Goal: Task Accomplishment & Management: Manage account settings

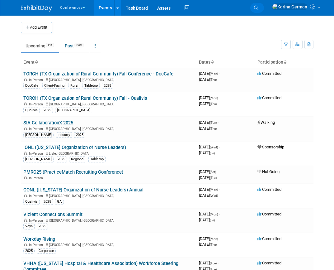
click at [258, 6] on icon at bounding box center [256, 8] width 4 height 4
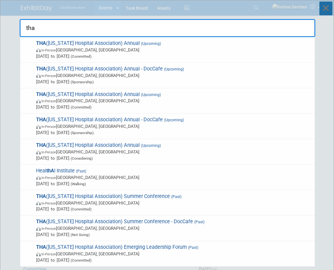
type input "tha"
click at [329, 10] on icon at bounding box center [326, 9] width 13 height 14
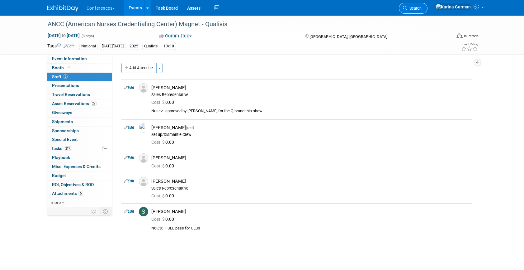
click at [422, 6] on span "Search" at bounding box center [414, 8] width 14 height 5
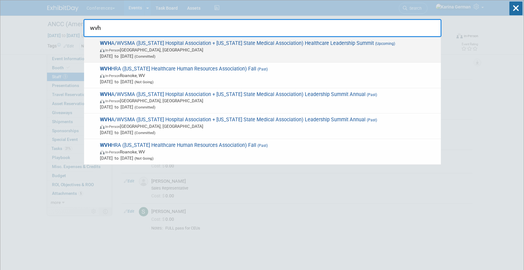
type input "wvh"
click at [323, 43] on span "WVH A/WVSMA (West Virginia Hospital Association + West Virginia State Medical A…" at bounding box center [268, 49] width 340 height 19
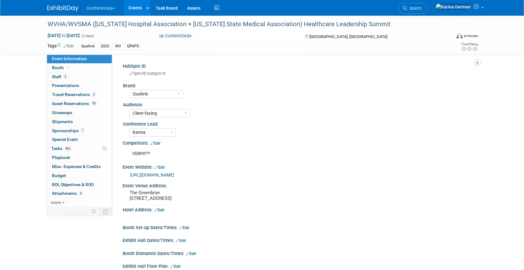
select select "Qualivis"
select select "Client-facing"
select select "Karina"
click at [79, 105] on span "Asset Reservations 18" at bounding box center [74, 103] width 45 height 5
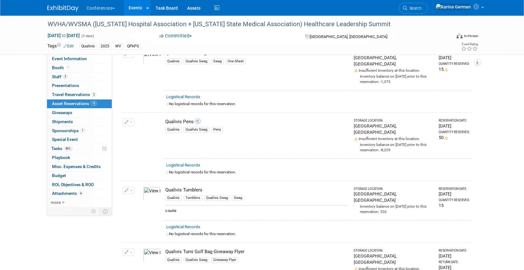
scroll to position [896, 0]
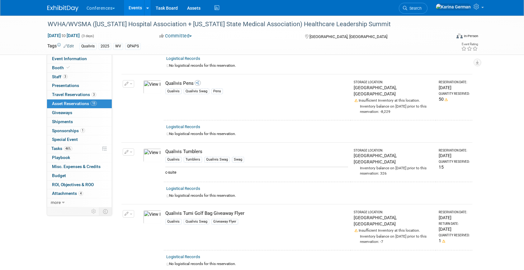
click at [127, 148] on button "button" at bounding box center [129, 151] width 12 height 7
click at [139, 158] on button "Change Reservation" at bounding box center [152, 162] width 53 height 8
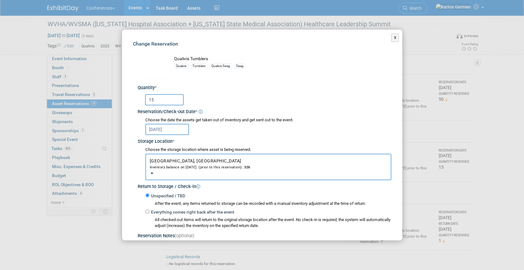
scroll to position [80, 0]
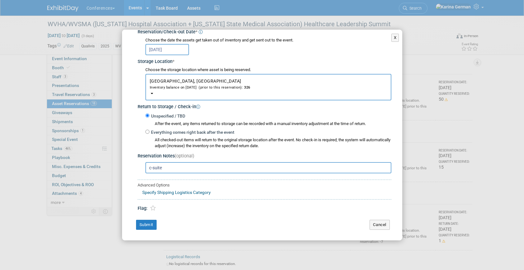
click at [178, 165] on input "c-suite" at bounding box center [268, 167] width 246 height 11
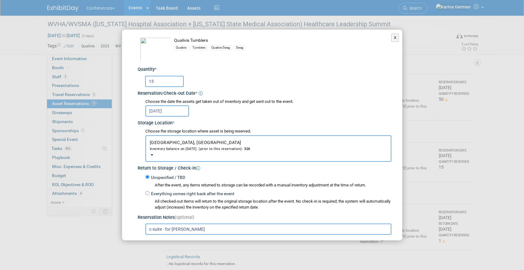
scroll to position [0, 0]
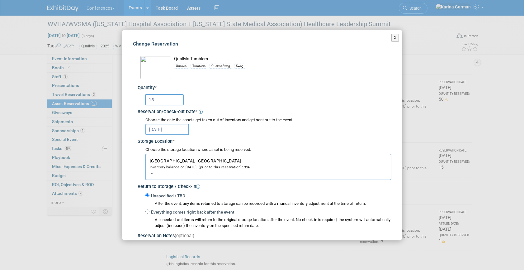
type input "c-suite - for cherelle"
click at [162, 99] on input "15" at bounding box center [164, 99] width 39 height 11
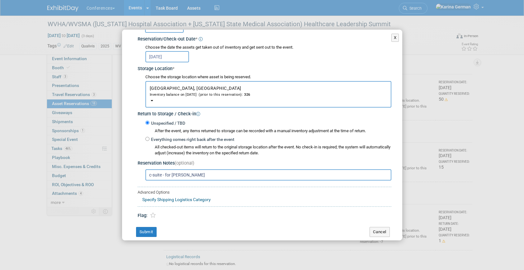
scroll to position [80, 0]
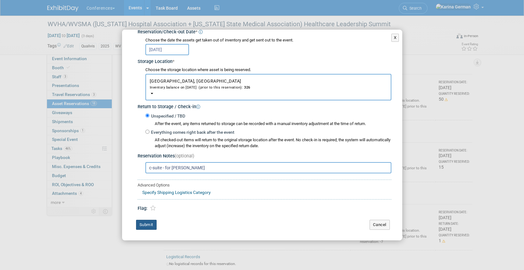
type input "25"
click at [149, 220] on button "Submit" at bounding box center [146, 225] width 21 height 10
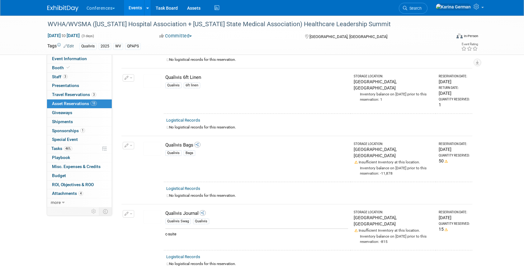
scroll to position [360, 0]
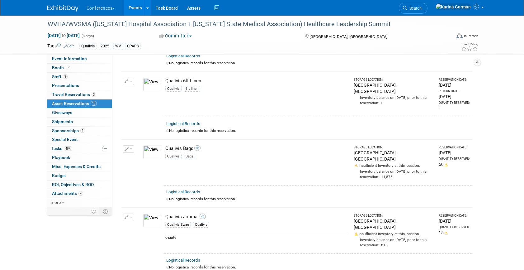
click at [127, 215] on icon "button" at bounding box center [127, 217] width 4 height 4
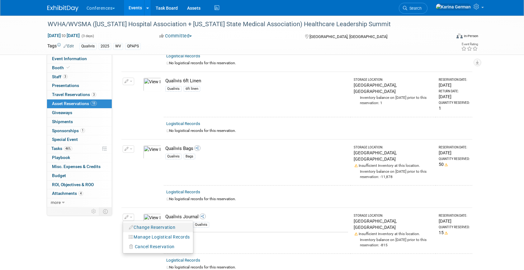
click at [143, 223] on button "Change Reservation" at bounding box center [152, 227] width 53 height 8
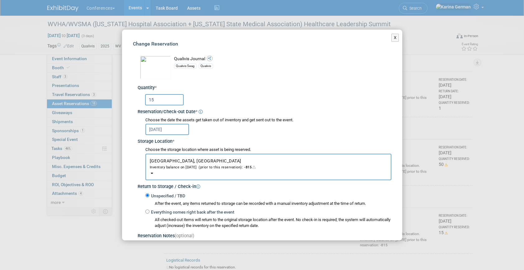
click at [169, 101] on input "15" at bounding box center [164, 99] width 39 height 11
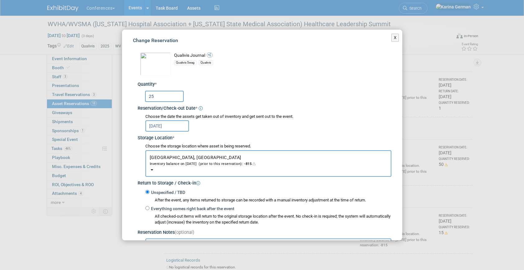
scroll to position [0, 0]
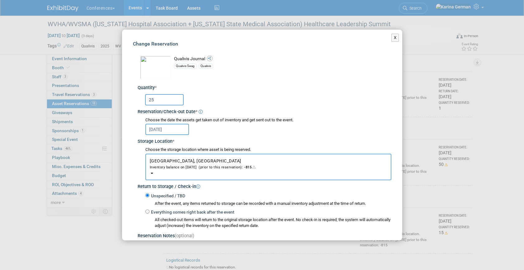
click at [167, 104] on input "25" at bounding box center [164, 99] width 39 height 11
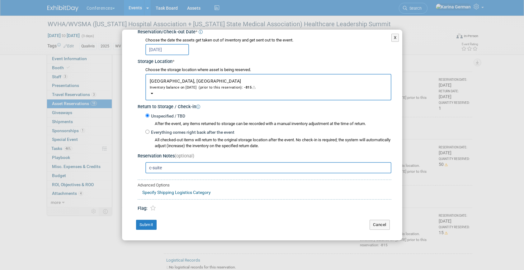
type input "25"
click at [170, 169] on input "c-suite" at bounding box center [268, 167] width 246 height 11
type input "c-suite - for cherelle"
click at [144, 226] on button "Submit" at bounding box center [146, 225] width 21 height 10
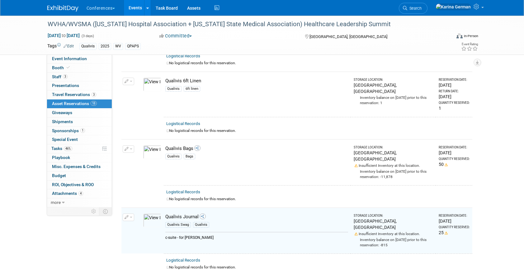
click at [130, 148] on span "button" at bounding box center [131, 148] width 2 height 1
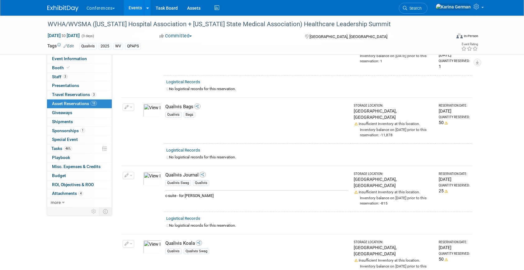
scroll to position [406, 0]
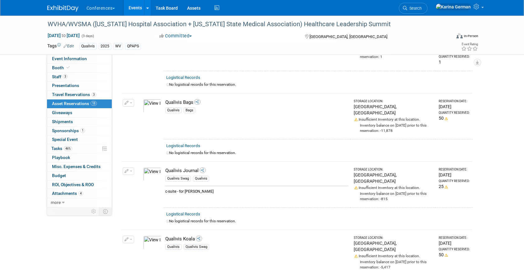
click at [128, 169] on icon "button" at bounding box center [127, 171] width 4 height 4
click at [149, 177] on button "Change Reservation" at bounding box center [152, 181] width 53 height 8
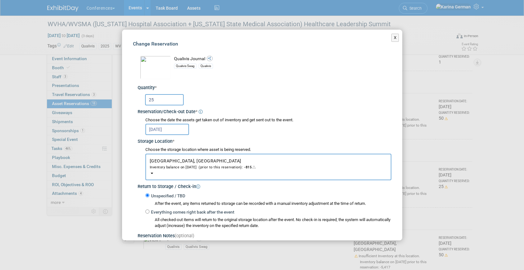
click at [172, 102] on input "25" at bounding box center [164, 99] width 39 height 11
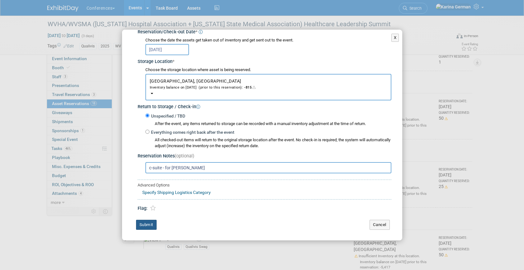
type input "15"
click at [147, 228] on button "Submit" at bounding box center [146, 225] width 21 height 10
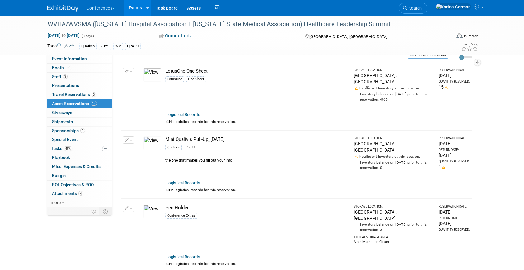
scroll to position [0, 0]
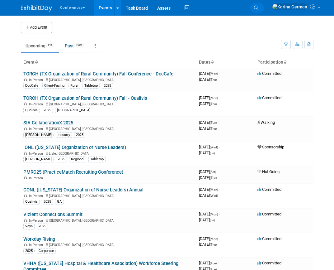
click at [264, 4] on link "Search" at bounding box center [257, 8] width 14 height 10
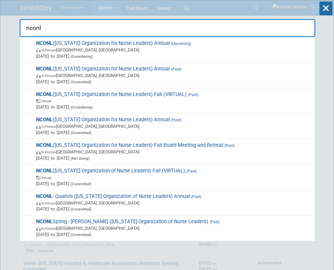
type input "nconl"
click at [123, 86] on div "NCONL (North Carolina Organization for Nurse Leaders) Annual (Past) In-Person G…" at bounding box center [167, 76] width 295 height 26
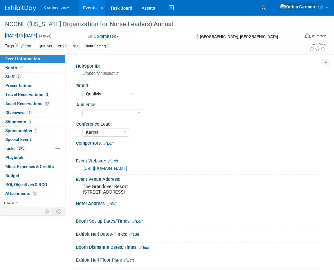
select select "Qualivis"
select select "Karina"
click at [35, 175] on link "Budget" at bounding box center [32, 175] width 65 height 9
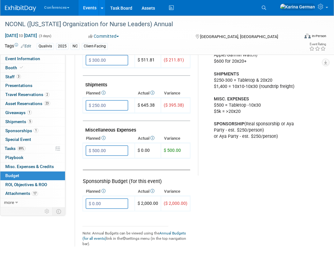
scroll to position [325, 0]
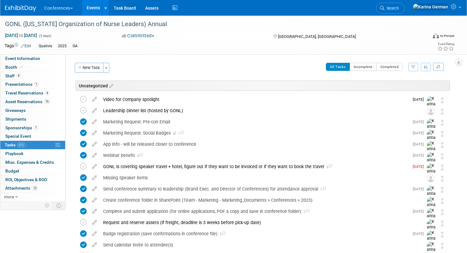
click at [405, 15] on li "Search" at bounding box center [390, 7] width 29 height 15
click at [405, 5] on link "Search" at bounding box center [390, 8] width 29 height 11
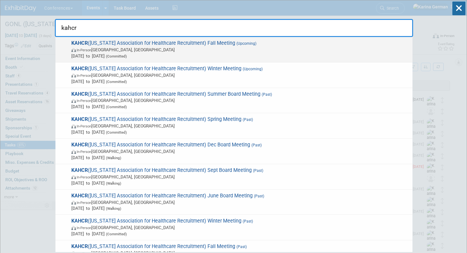
type input "kahcr"
click at [280, 46] on span "KAHCR (Kentucky Association for Healthcare Recruitment) Fall Meeting (Upcoming)…" at bounding box center [239, 49] width 340 height 19
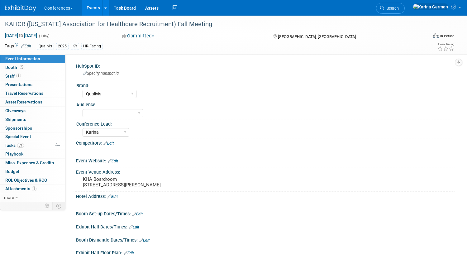
select select "Qualivis"
select select "Karina"
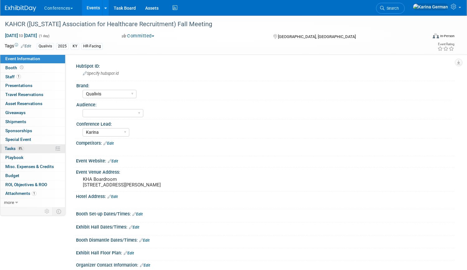
click at [33, 145] on link "8% Tasks 8%" at bounding box center [32, 148] width 65 height 9
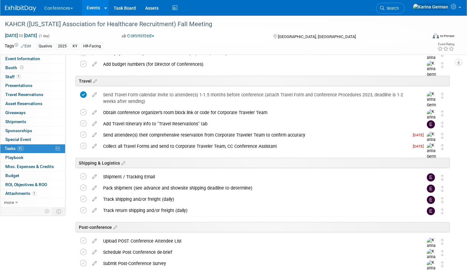
scroll to position [206, 0]
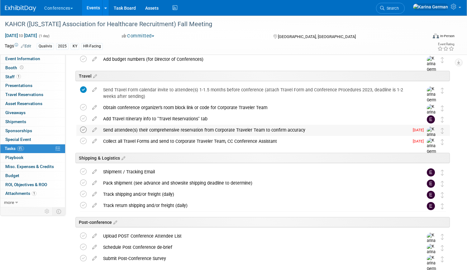
click at [83, 130] on icon at bounding box center [83, 129] width 7 height 7
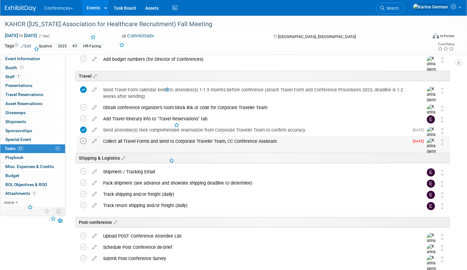
click at [83, 140] on icon at bounding box center [83, 141] width 7 height 7
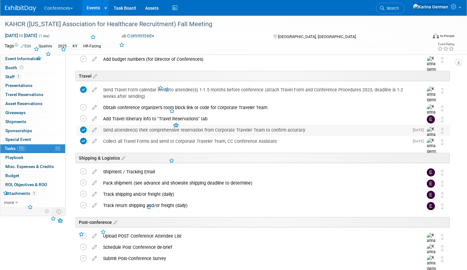
click at [138, 125] on div "Send attendee(s) their comprehensive reservation from Corporate Traveler Team t…" at bounding box center [254, 130] width 309 height 11
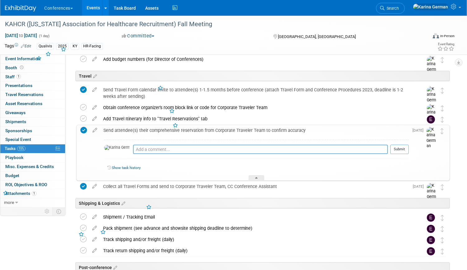
click at [149, 153] on textarea at bounding box center [260, 148] width 255 height 9
type textarea "Joe is all set"
click at [397, 148] on button "Submit" at bounding box center [399, 148] width 18 height 9
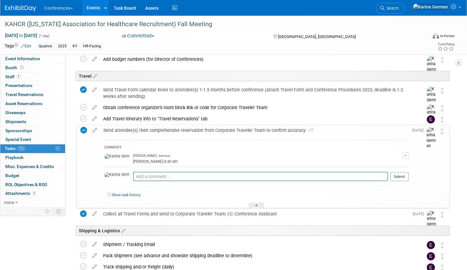
click at [228, 125] on div "Send attendee(s) their comprehensive reservation from Corporate Traveler Team t…" at bounding box center [254, 130] width 308 height 11
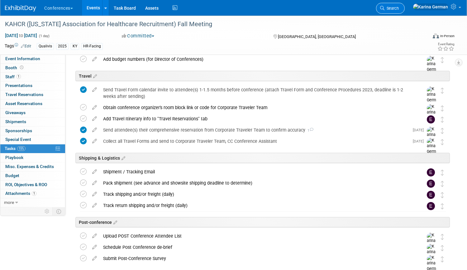
click at [405, 12] on link "Search" at bounding box center [390, 8] width 29 height 11
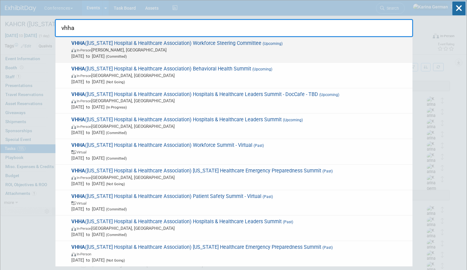
type input "vhha"
click at [140, 54] on span "Sep 16, 2025 to Sep 16, 2025 (Committed)" at bounding box center [240, 56] width 338 height 6
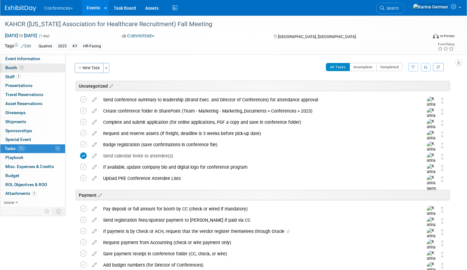
click at [36, 64] on link "Booth" at bounding box center [32, 68] width 65 height 9
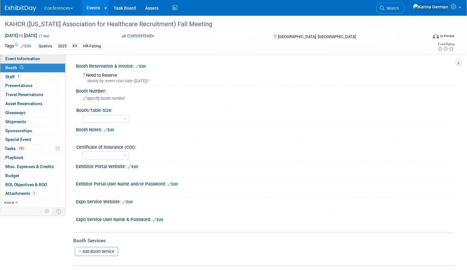
click at [38, 59] on span "Event Information" at bounding box center [22, 58] width 35 height 5
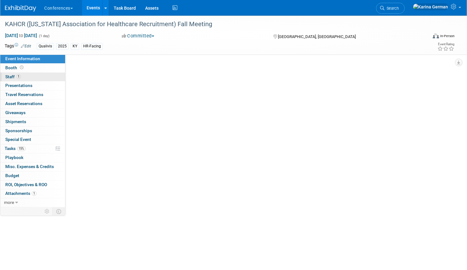
select select "Qualivis"
select select "Karina"
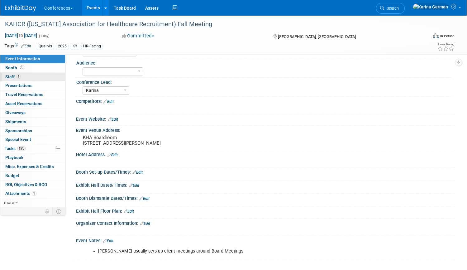
scroll to position [48, 0]
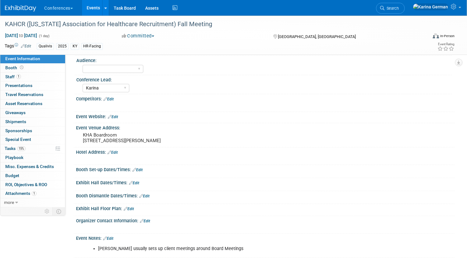
click at [117, 154] on link "Edit" at bounding box center [112, 152] width 10 height 4
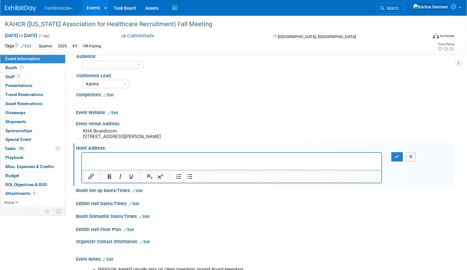
scroll to position [0, 0]
click at [112, 161] on html "Residence Inn by Marriott Louisville Old Henry" at bounding box center [231, 157] width 299 height 9
click at [138, 163] on p "2510 Terra Crossing Blvd, Louisville, KY 40245" at bounding box center [232, 164] width 292 height 6
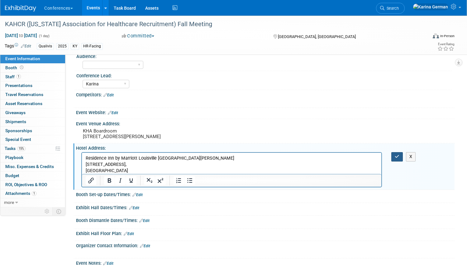
click at [394, 161] on button "button" at bounding box center [397, 156] width 12 height 9
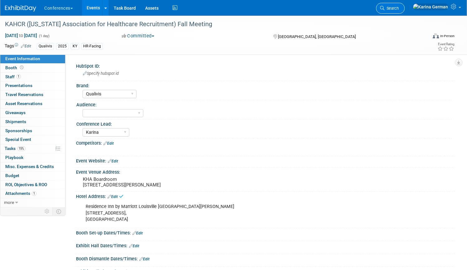
click at [399, 10] on span "Search" at bounding box center [391, 8] width 14 height 5
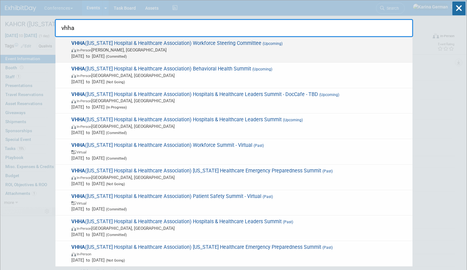
type input "vhha"
click at [176, 52] on span "In-Person Glen Allen, VA" at bounding box center [240, 50] width 338 height 6
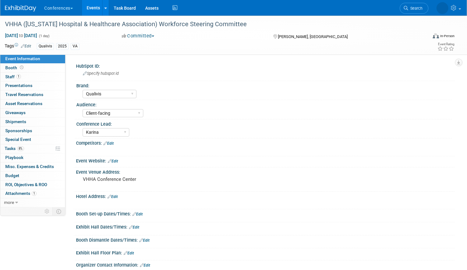
select select "Qualivis"
select select "Client-facing"
select select "Karina"
click at [24, 151] on span "Tasks 8%" at bounding box center [14, 148] width 19 height 5
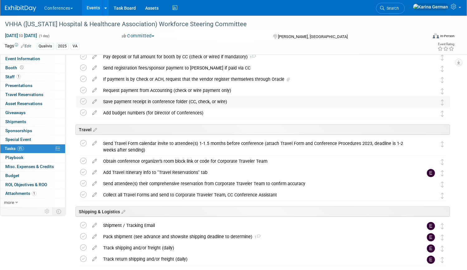
scroll to position [159, 0]
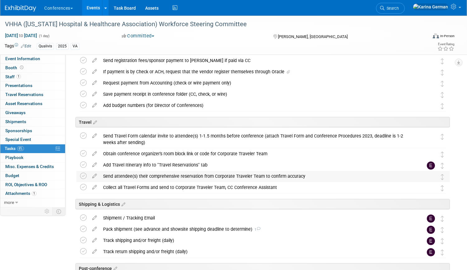
click at [79, 177] on div "Send attendee(s) their comprehensive reservation from Corporate Traveler Team t…" at bounding box center [262, 177] width 373 height 12
click at [83, 177] on icon at bounding box center [83, 176] width 7 height 7
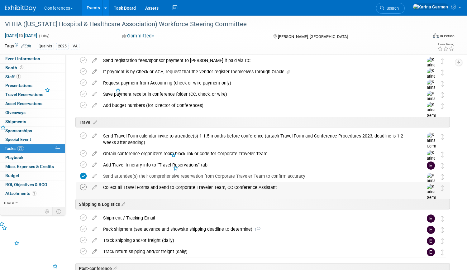
click at [83, 186] on icon at bounding box center [83, 187] width 7 height 7
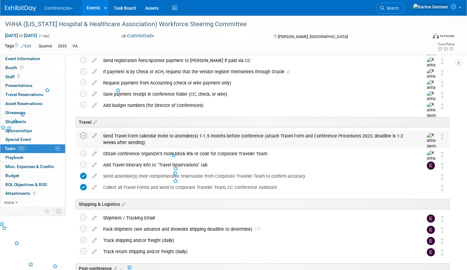
click at [83, 134] on icon at bounding box center [83, 135] width 7 height 7
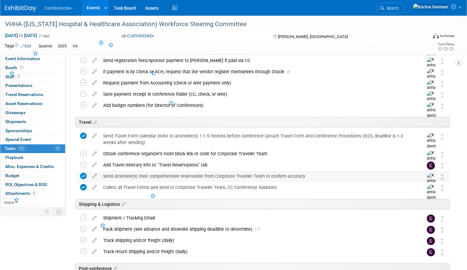
click at [145, 178] on div "Send attendee(s) their comprehensive reservation from Corporate Traveler Team t…" at bounding box center [257, 176] width 314 height 11
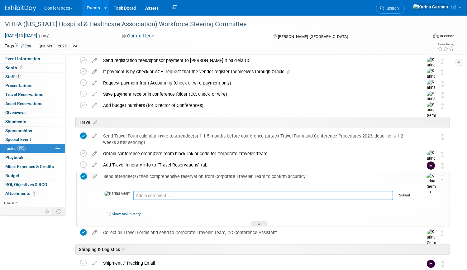
click at [150, 194] on textarea at bounding box center [263, 195] width 260 height 9
type textarea "[PERSON_NAME] is all set"
click at [401, 199] on button "Submit" at bounding box center [404, 195] width 18 height 9
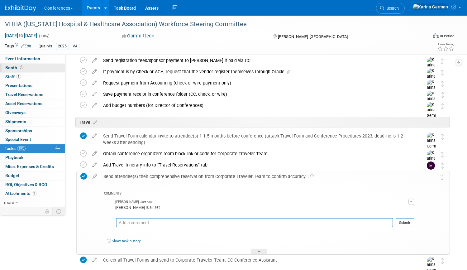
click at [37, 64] on link "Booth" at bounding box center [32, 68] width 65 height 9
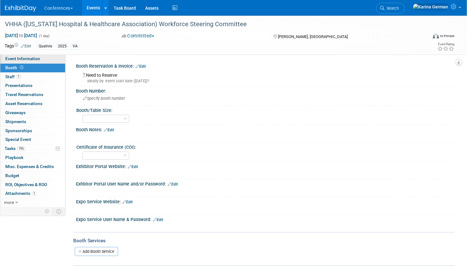
click at [40, 56] on link "Event Information" at bounding box center [32, 58] width 65 height 9
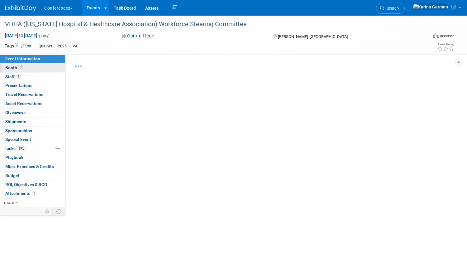
select select "Qualivis"
select select "Client-facing"
select select "Karina"
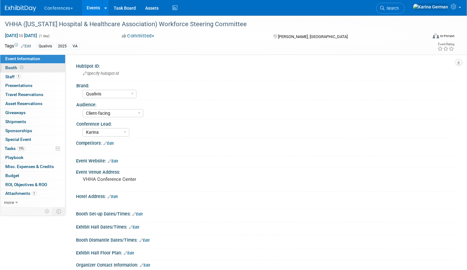
scroll to position [8, 0]
select select "Qualivis"
select select "Client-facing"
select select "Karina"
click at [115, 195] on link "Edit" at bounding box center [112, 196] width 10 height 4
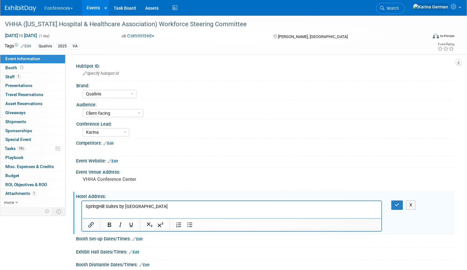
click at [196, 206] on p "SpringHill Suites by [GEOGRAPHIC_DATA]" at bounding box center [232, 206] width 292 height 6
click at [142, 211] on p "[STREET_ADDRESS]" at bounding box center [232, 213] width 292 height 6
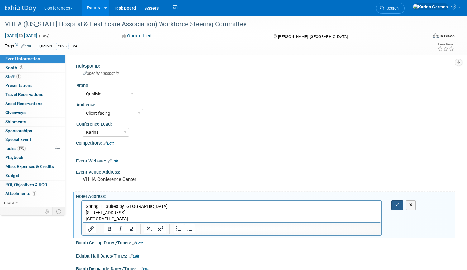
click at [398, 204] on icon "button" at bounding box center [397, 204] width 5 height 4
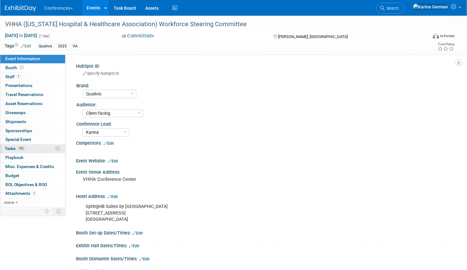
click at [31, 150] on link "19% Tasks 19%" at bounding box center [32, 148] width 65 height 9
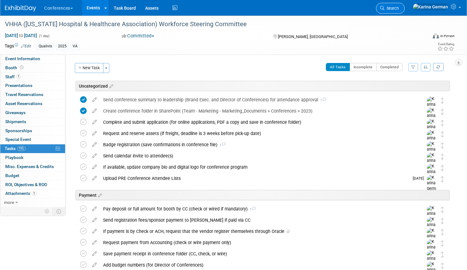
click at [399, 10] on span "Search" at bounding box center [391, 8] width 14 height 5
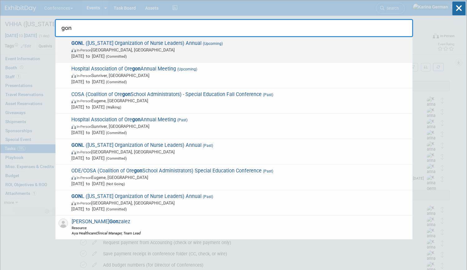
type input "gon"
click at [196, 54] on span "Sep 15, 2025 to Sep 17, 2025 (Committed)" at bounding box center [240, 56] width 338 height 6
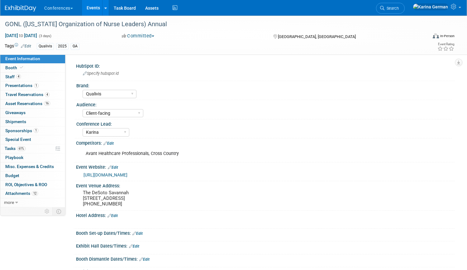
select select "Qualivis"
select select "Client-facing"
select select "Karina"
click at [399, 8] on span "Search" at bounding box center [391, 8] width 14 height 5
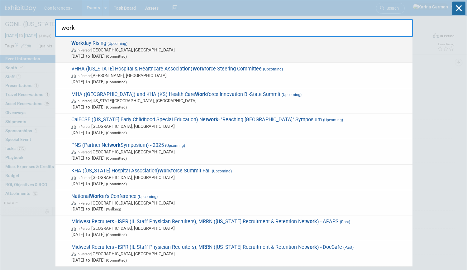
type input "work"
click at [203, 62] on div "Work day Rising (Upcoming) In-Person San Francisco, CA Sep 15, 2025 to Sep 18, …" at bounding box center [233, 50] width 357 height 26
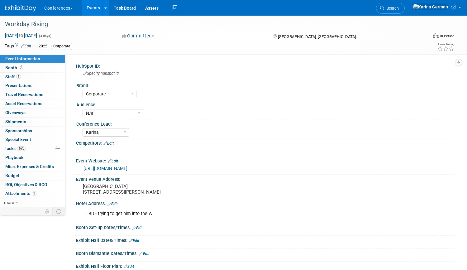
select select "Corporate"
select select "N/a"
select select "Karina"
click at [34, 150] on link "16% Tasks 16%" at bounding box center [32, 148] width 65 height 9
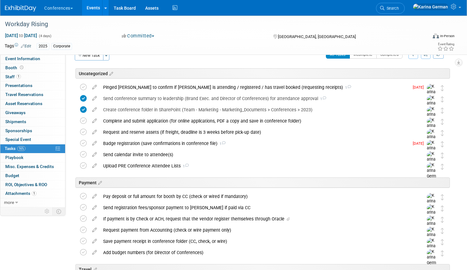
scroll to position [14, 0]
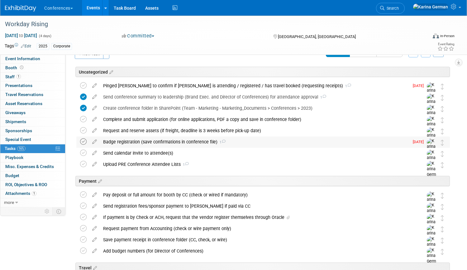
click at [82, 139] on icon at bounding box center [83, 141] width 7 height 7
click at [121, 139] on div "Badge registration (save confirmations in conference file) 1" at bounding box center [254, 141] width 309 height 11
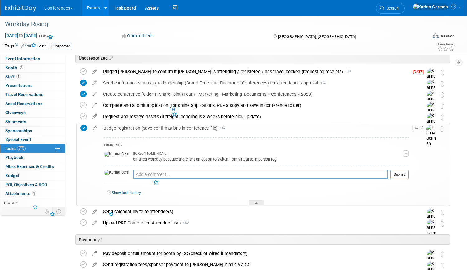
scroll to position [39, 0]
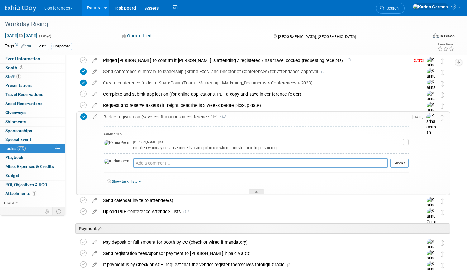
click at [137, 113] on div "Badge registration (save confirmations in conference file) 1" at bounding box center [254, 116] width 308 height 11
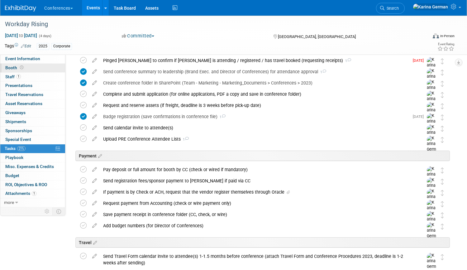
click at [36, 68] on link "Booth" at bounding box center [32, 68] width 65 height 9
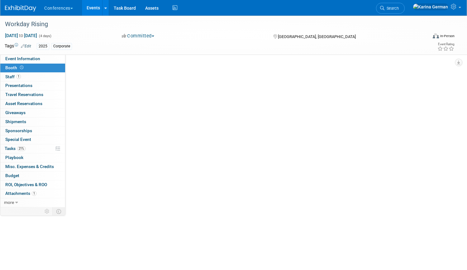
scroll to position [0, 0]
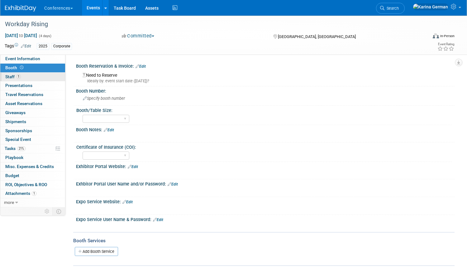
click at [35, 73] on link "1 Staff 1" at bounding box center [32, 77] width 65 height 9
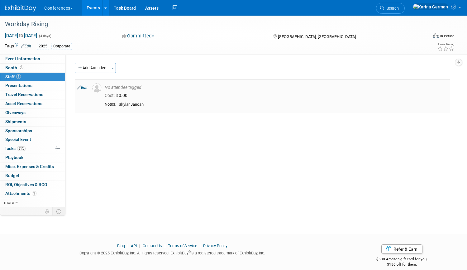
click at [82, 86] on link "Edit" at bounding box center [82, 87] width 10 height 4
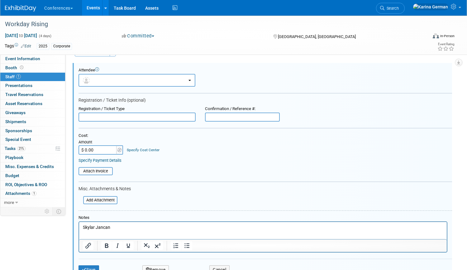
scroll to position [18, 0]
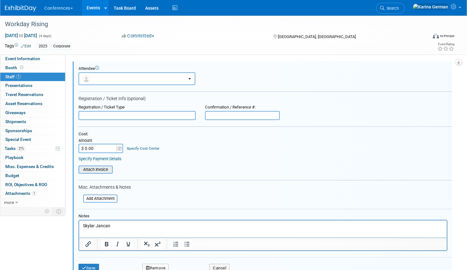
click at [95, 170] on input "file" at bounding box center [75, 169] width 74 height 7
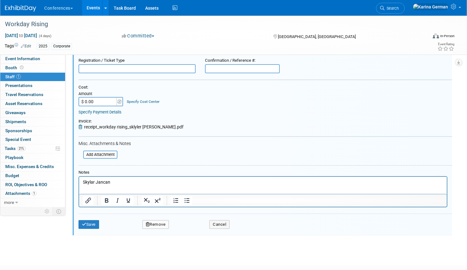
scroll to position [70, 0]
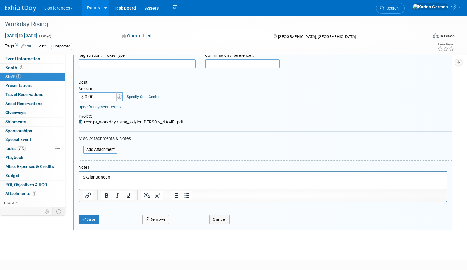
click at [140, 99] on div "Specify Cost Center" at bounding box center [143, 93] width 33 height 11
click at [140, 95] on link "Specify Cost Center" at bounding box center [143, 96] width 33 height 4
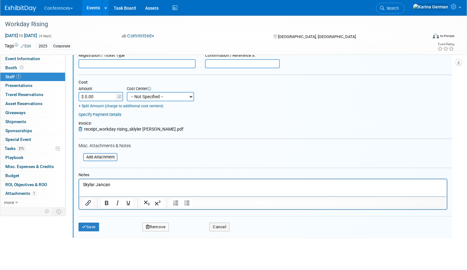
click at [140, 95] on select "-- Not Specified -- Aya Education Aya Healthcare Aya Locums Bespoke Corporate […" at bounding box center [160, 96] width 67 height 9
select select "18965879"
click at [91, 223] on button "Save" at bounding box center [88, 226] width 21 height 9
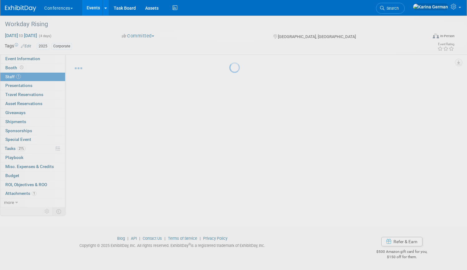
scroll to position [7, 0]
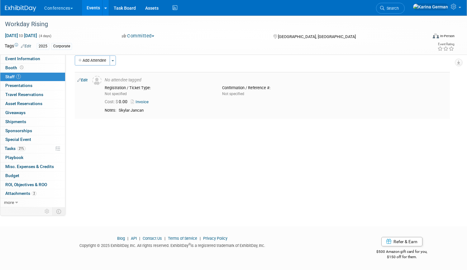
click at [149, 97] on div "Cost: $ 0.00 Invoice" at bounding box center [276, 101] width 352 height 9
click at [146, 101] on link "Invoice" at bounding box center [141, 101] width 20 height 5
click at [86, 79] on link "Edit" at bounding box center [82, 80] width 10 height 4
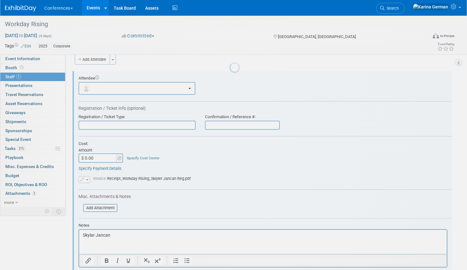
scroll to position [0, 0]
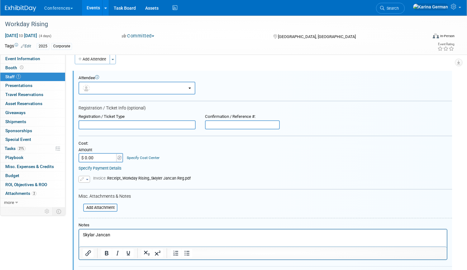
click at [92, 155] on input "$ 0.00" at bounding box center [97, 157] width 39 height 9
click at [97, 158] on input "$ 0.00" at bounding box center [97, 157] width 39 height 9
paste input "2,295"
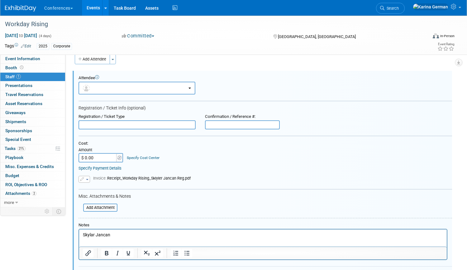
type input "$ 2,295.00"
click at [167, 156] on div "Cost: Amount $ 2,295.00 Specify Cost Center Cost Center -- Not Specified -- Aya…" at bounding box center [264, 151] width 373 height 21
click at [142, 156] on link "Specify Cost Center" at bounding box center [143, 157] width 33 height 4
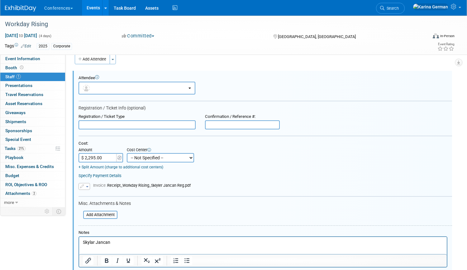
click at [142, 156] on select "-- Not Specified -- Aya Education Aya Healthcare Aya Locums Bespoke Corporate […" at bounding box center [160, 157] width 67 height 9
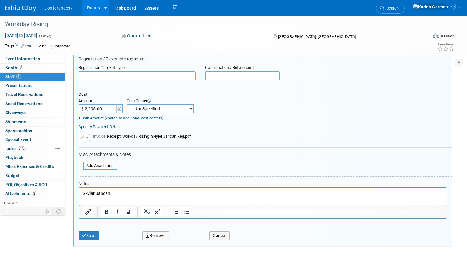
scroll to position [59, 0]
click at [144, 107] on select "-- Not Specified -- Aya Education Aya Healthcare Aya Locums Bespoke Corporate […" at bounding box center [160, 107] width 67 height 9
select select "18965879"
click at [189, 151] on div "Misc. Attachments & Notes" at bounding box center [264, 154] width 373 height 6
click at [91, 233] on button "Save" at bounding box center [88, 234] width 21 height 9
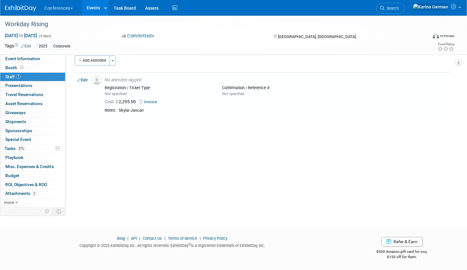
scroll to position [0, 0]
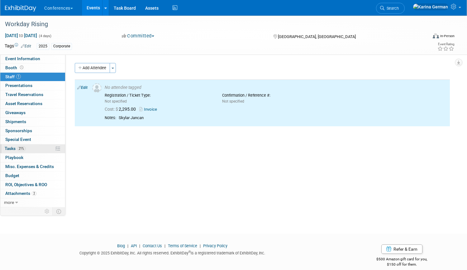
click at [33, 152] on link "21% Tasks 21%" at bounding box center [32, 148] width 65 height 9
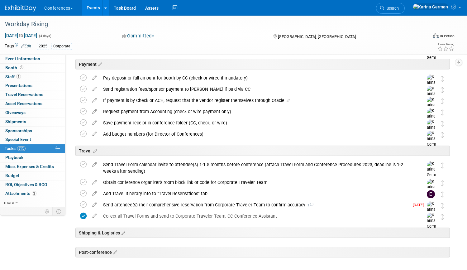
scroll to position [154, 0]
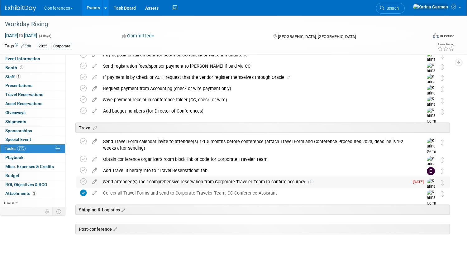
click at [174, 181] on div "Send attendee(s) their comprehensive reservation from Corporate Traveler Team t…" at bounding box center [254, 181] width 309 height 11
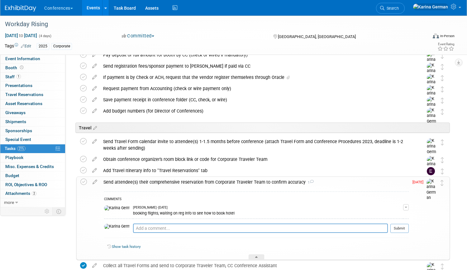
click at [173, 180] on div "Send attendee(s) their comprehensive reservation from Corporate Traveler Team t…" at bounding box center [254, 182] width 308 height 11
